Goal: Task Accomplishment & Management: Use online tool/utility

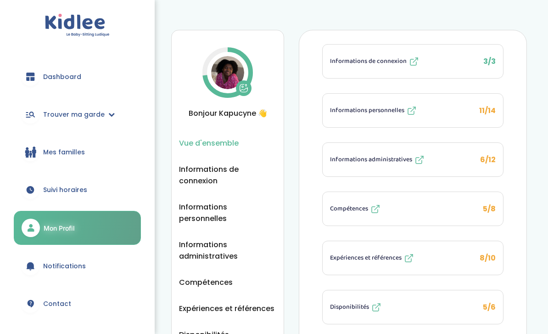
click at [65, 152] on span "Mes familles" at bounding box center [64, 152] width 42 height 10
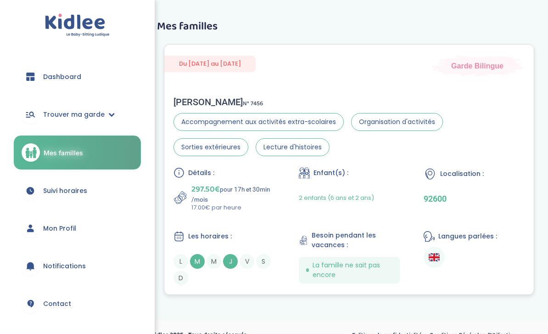
click at [199, 262] on span "M" at bounding box center [197, 261] width 15 height 15
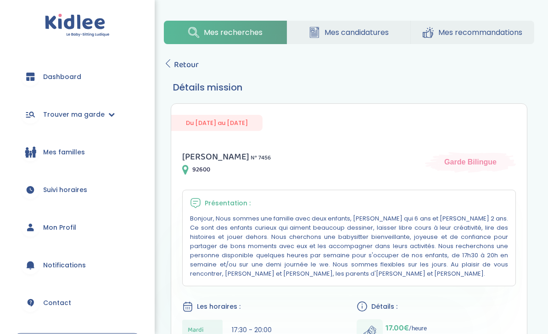
click at [319, 30] on icon at bounding box center [314, 32] width 11 height 11
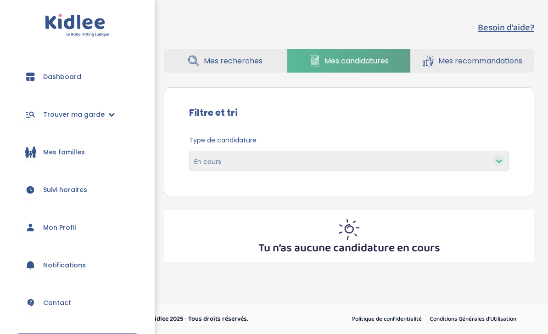
click at [495, 57] on span "Mes recommandations" at bounding box center [481, 60] width 84 height 11
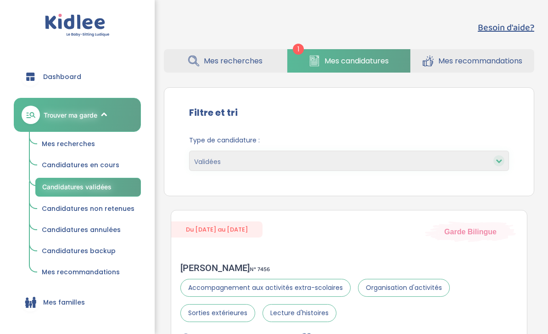
select select "accepted"
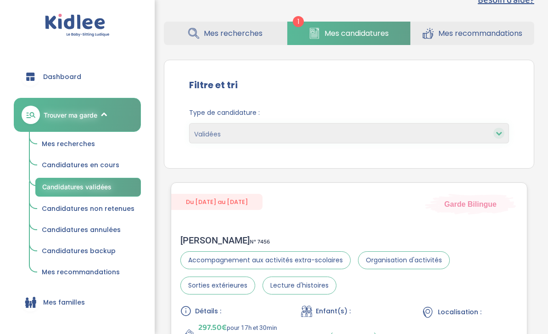
scroll to position [118, 0]
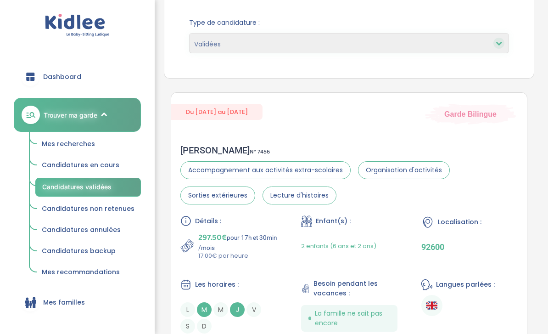
click at [83, 253] on span "Candidatures backup" at bounding box center [79, 250] width 74 height 9
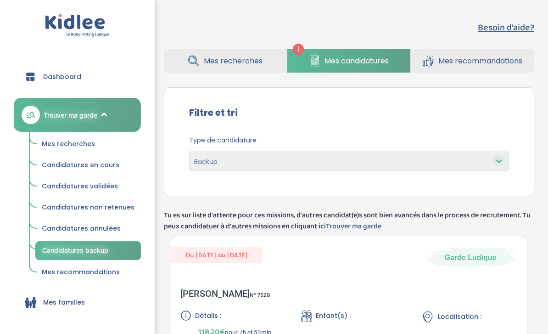
select select "backup"
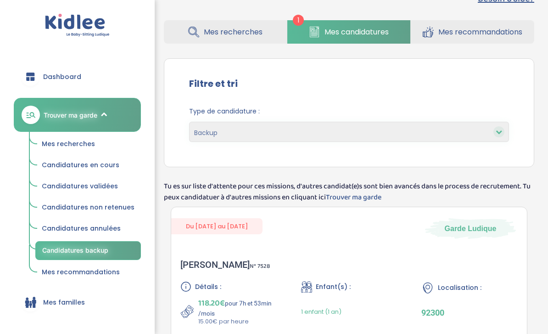
scroll to position [26, 0]
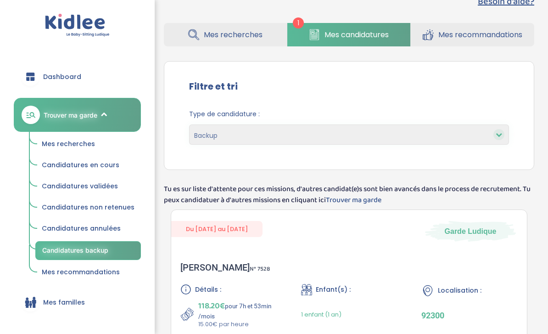
click at [56, 71] on link "Dashboard" at bounding box center [77, 76] width 127 height 33
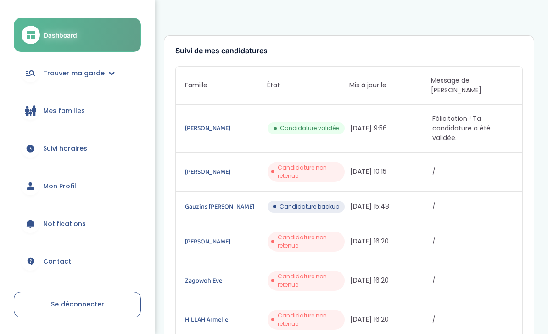
scroll to position [38, 0]
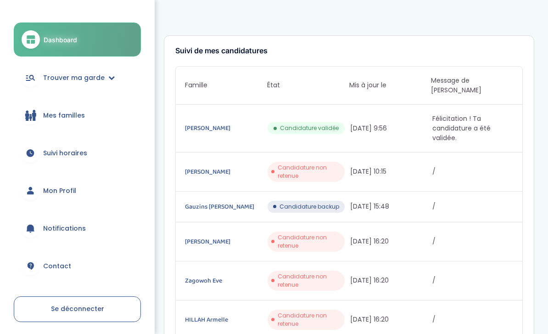
click at [52, 192] on span "Mon Profil" at bounding box center [59, 191] width 33 height 10
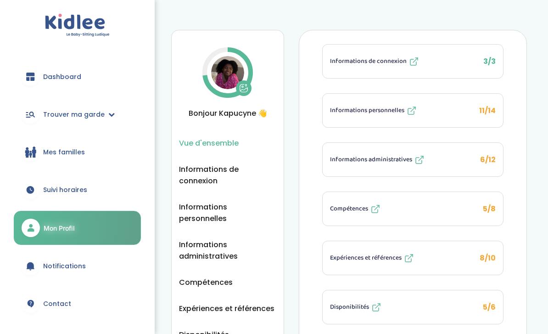
click at [62, 189] on span "Suivi horaires" at bounding box center [65, 190] width 44 height 10
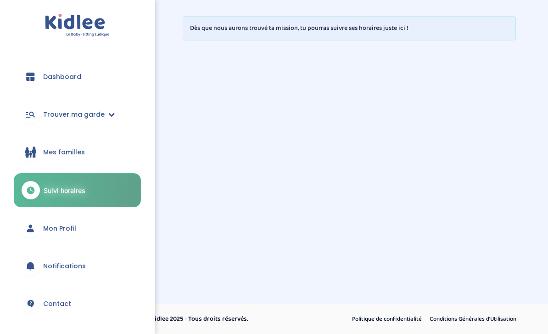
click at [51, 149] on span "Mes familles" at bounding box center [64, 152] width 42 height 10
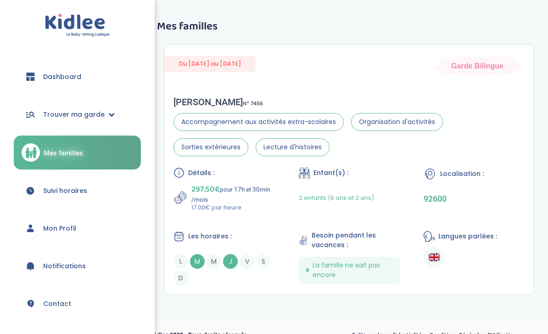
click at [77, 113] on span "Trouver ma garde" at bounding box center [74, 115] width 62 height 10
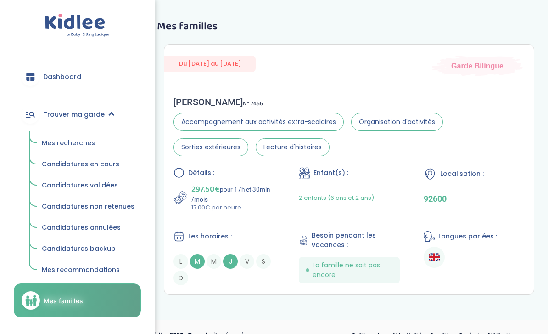
click at [74, 146] on span "Mes recherches" at bounding box center [68, 142] width 53 height 9
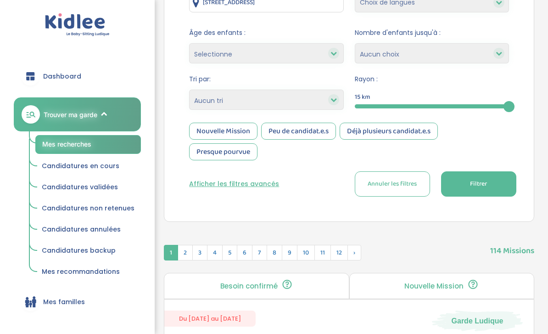
scroll to position [152, 0]
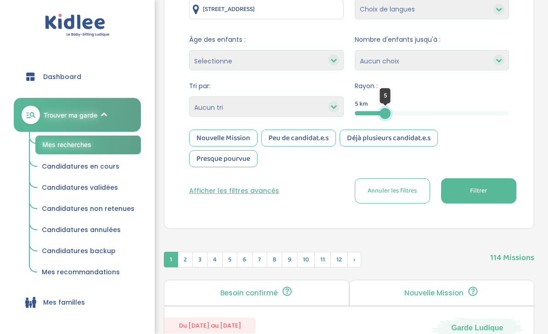
drag, startPoint x: 511, startPoint y: 113, endPoint x: 385, endPoint y: 132, distance: 126.8
click at [385, 132] on form "Lieu : 51 Rue Mirabeau, Ivry-sur-Seine, France Langues : Choix de langues Allem…" at bounding box center [349, 94] width 320 height 220
click at [458, 192] on button "Filtrer" at bounding box center [478, 190] width 75 height 25
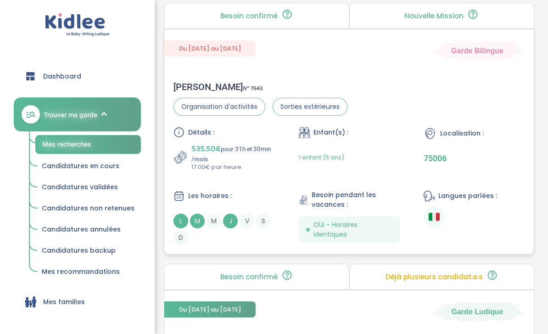
scroll to position [429, 0]
click at [389, 184] on div "Détails : 535.50€ pour 31h et 30min /mois 17.00€ par heure Enfant(s) : 1 enfant…" at bounding box center [349, 186] width 351 height 118
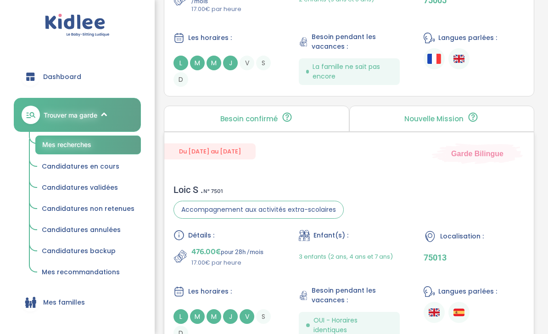
scroll to position [1709, 0]
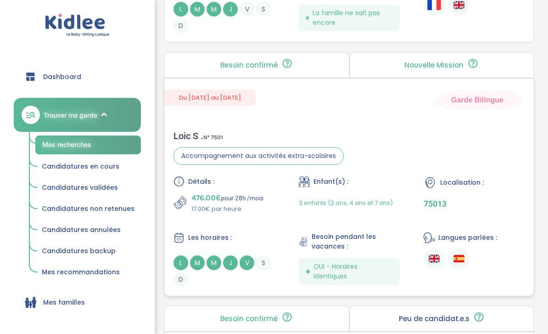
click at [389, 184] on div "Loic S . N° 7501 Accompagnement aux activités extra-scolaires Détails : 476.00€…" at bounding box center [349, 208] width 370 height 175
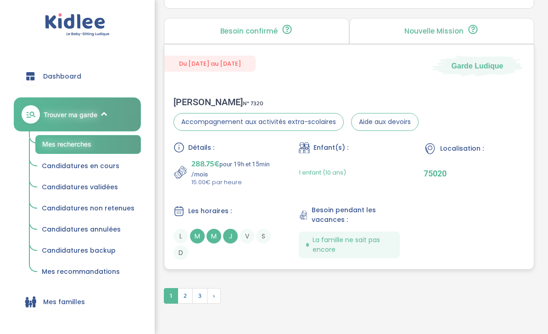
scroll to position [2780, 0]
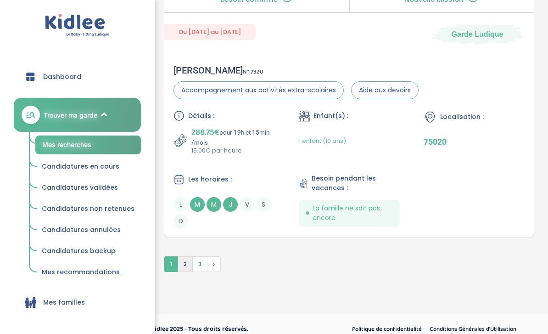
click at [185, 272] on span "2" at bounding box center [185, 264] width 15 height 16
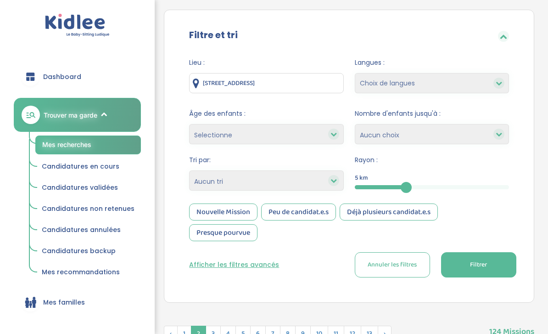
scroll to position [0, 0]
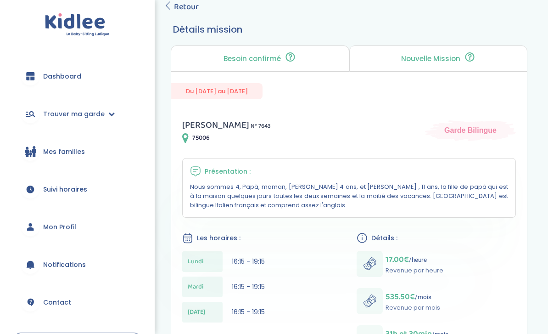
scroll to position [58, 0]
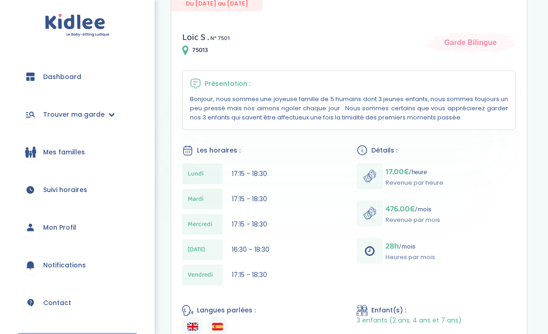
scroll to position [135, 0]
